Goal: Task Accomplishment & Management: Use online tool/utility

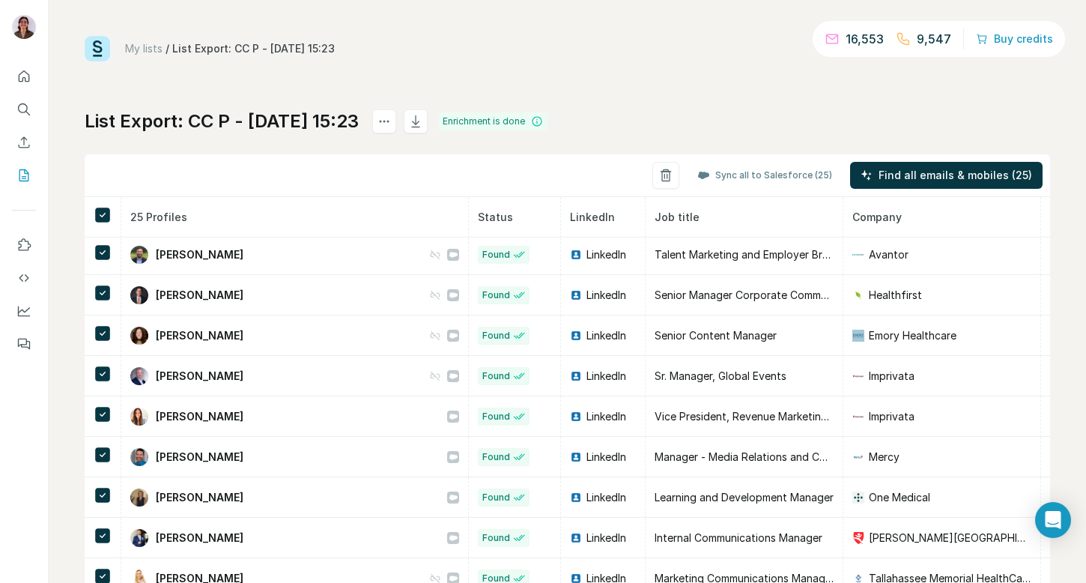
scroll to position [454, 0]
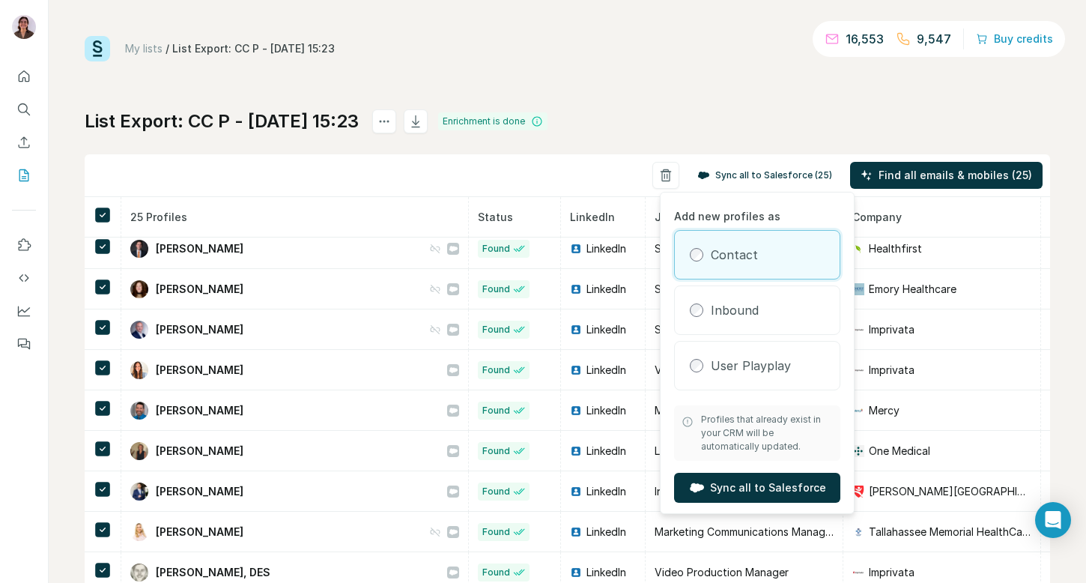
click at [753, 169] on button "Sync all to Salesforce (25)" at bounding box center [765, 175] width 156 height 22
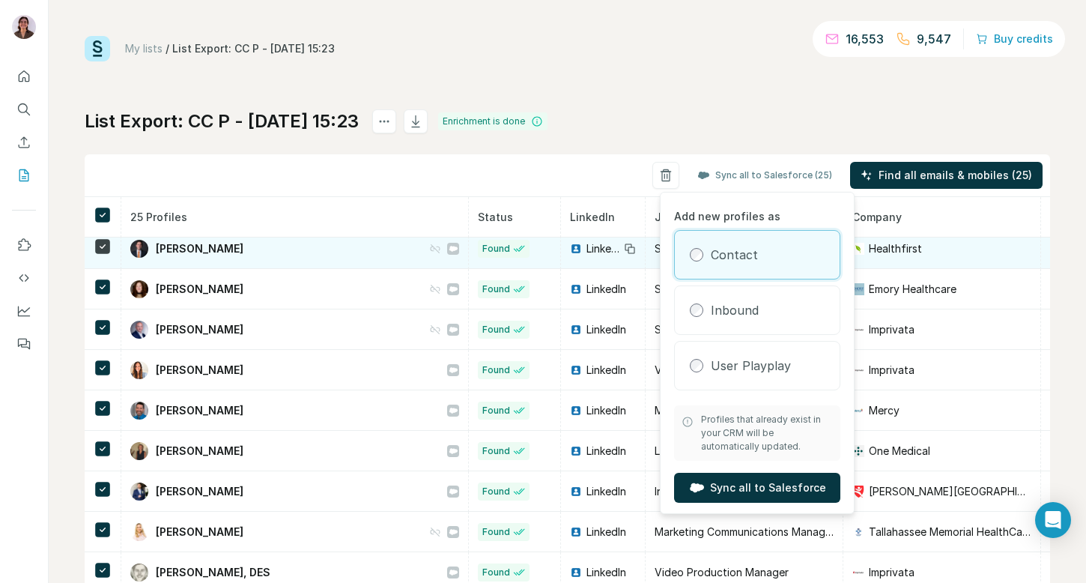
scroll to position [656, 0]
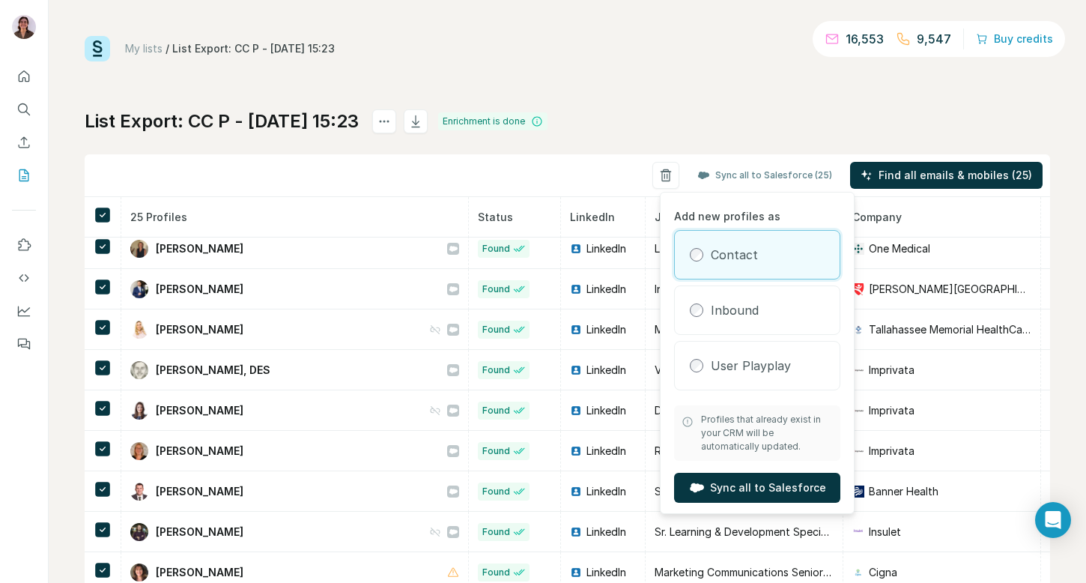
click at [655, 136] on div "List Export: CC P - [DATE] 15:23 Enrichment is done Sync all to Salesforce (25)…" at bounding box center [568, 350] width 966 height 483
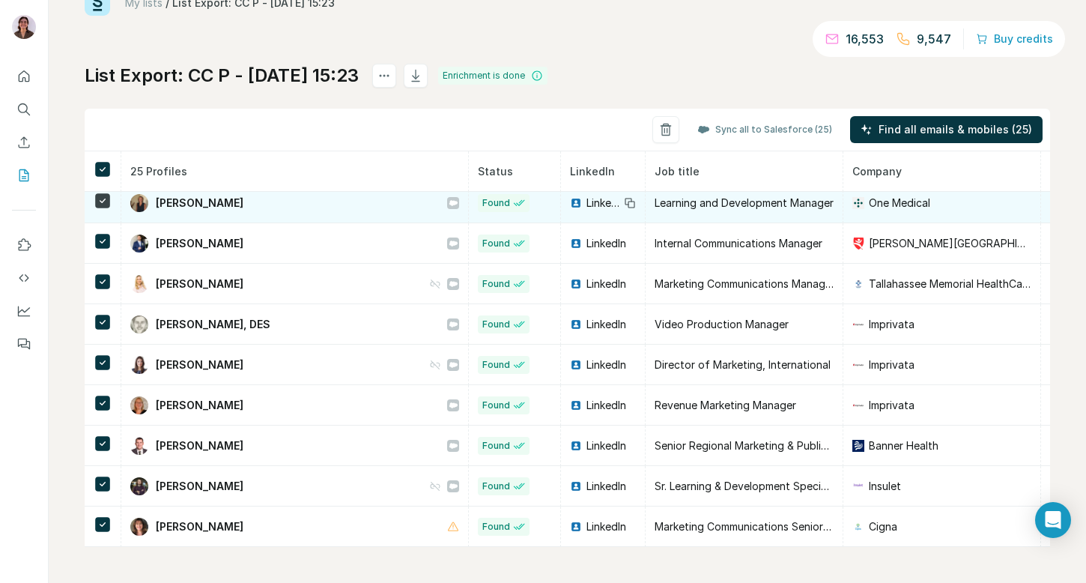
scroll to position [0, 0]
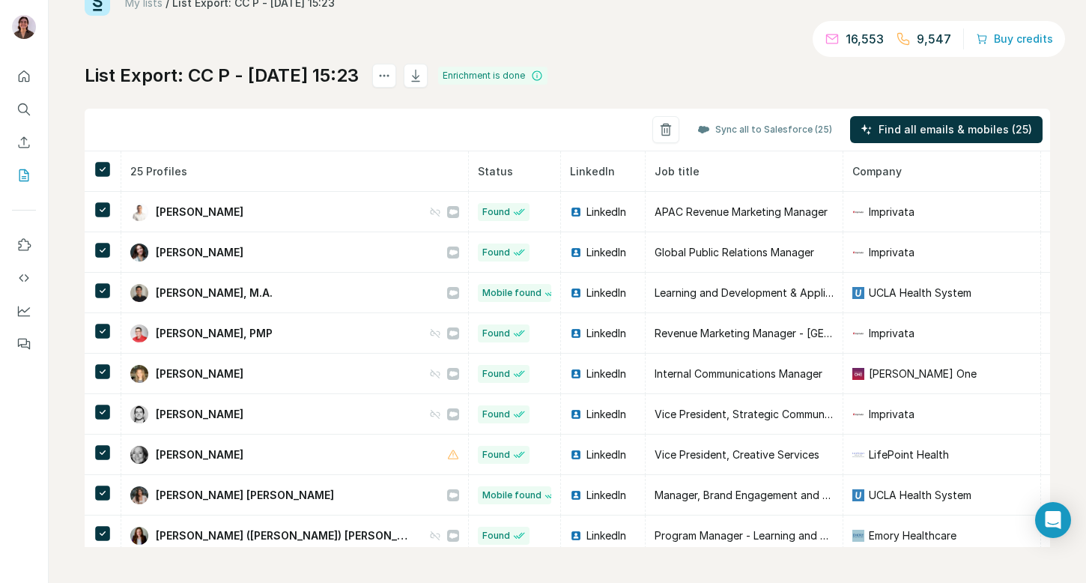
click at [321, 76] on h1 "List Export: CC P - [DATE] 15:23" at bounding box center [222, 76] width 274 height 24
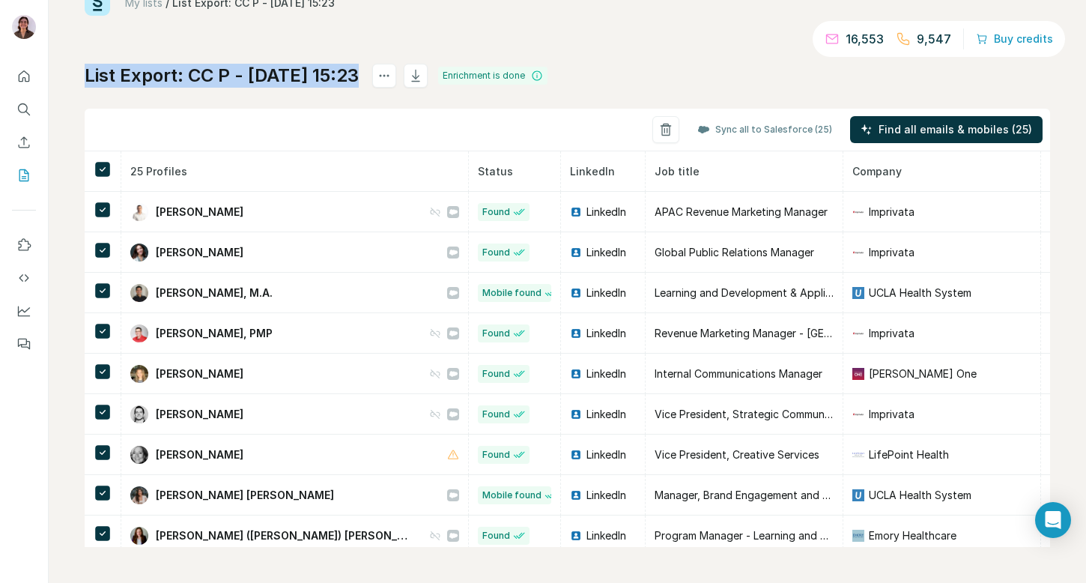
click at [321, 76] on h1 "List Export: CC P - [DATE] 15:23" at bounding box center [222, 76] width 274 height 24
copy div "List Export: CC P - [DATE] 15:23"
